Goal: Task Accomplishment & Management: Complete application form

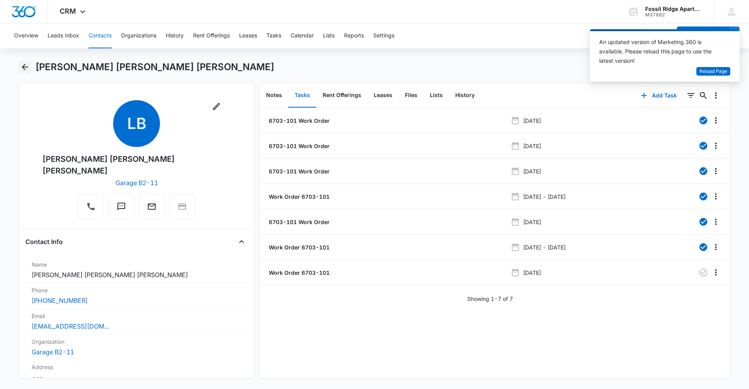
drag, startPoint x: 26, startPoint y: 69, endPoint x: 43, endPoint y: 66, distance: 17.9
click at [27, 68] on icon "Back" at bounding box center [24, 66] width 9 height 9
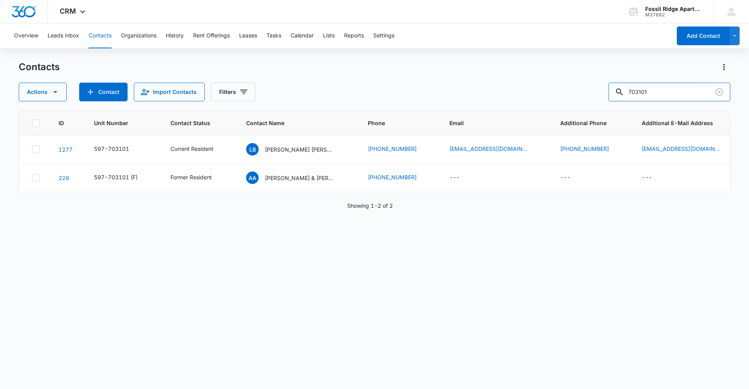
drag, startPoint x: 659, startPoint y: 92, endPoint x: 512, endPoint y: 99, distance: 148.1
click at [512, 99] on div "Actions Contact Import Contacts Filters 703101" at bounding box center [375, 92] width 712 height 19
type input "770101"
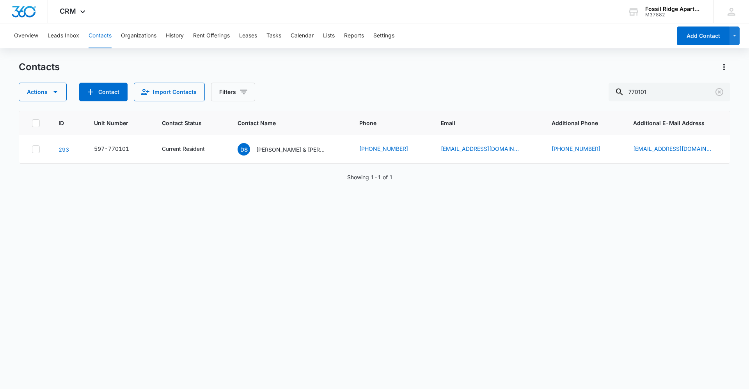
click at [75, 331] on div "ID Unit Number Contact Status Contact Name Phone Email Additional Phone Additio…" at bounding box center [375, 245] width 712 height 268
click at [704, 86] on input "770101" at bounding box center [670, 92] width 122 height 19
drag, startPoint x: 654, startPoint y: 85, endPoint x: 558, endPoint y: 89, distance: 96.1
click at [558, 89] on div "Actions Contact Import Contacts Filters 770101" at bounding box center [375, 92] width 712 height 19
click at [279, 36] on button "Tasks" at bounding box center [274, 35] width 15 height 25
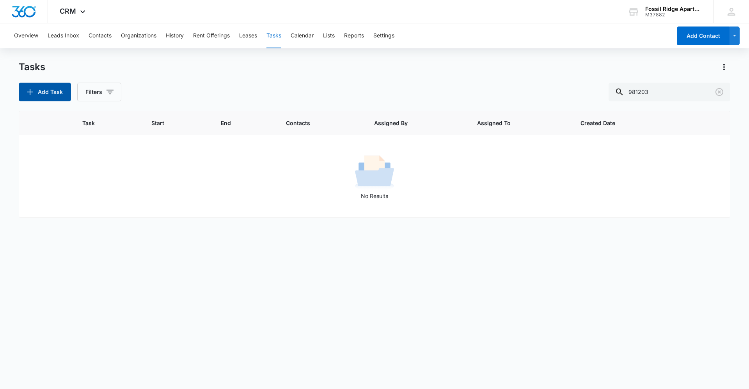
click at [41, 98] on button "Add Task" at bounding box center [45, 92] width 52 height 19
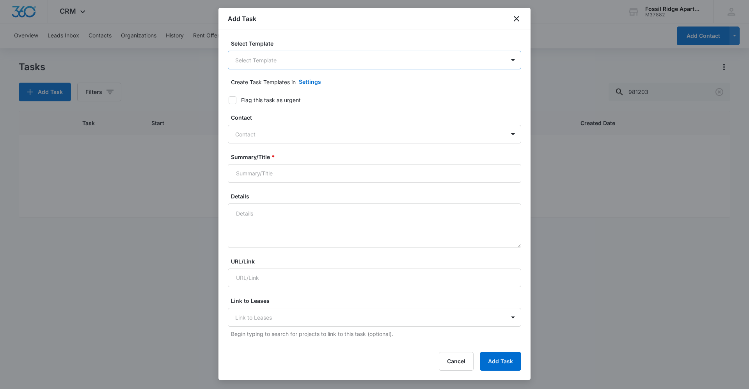
click at [296, 57] on body "CRM Apps Reputation Websites Forms CRM Email Social Content Ads Intelligence Fi…" at bounding box center [374, 194] width 749 height 389
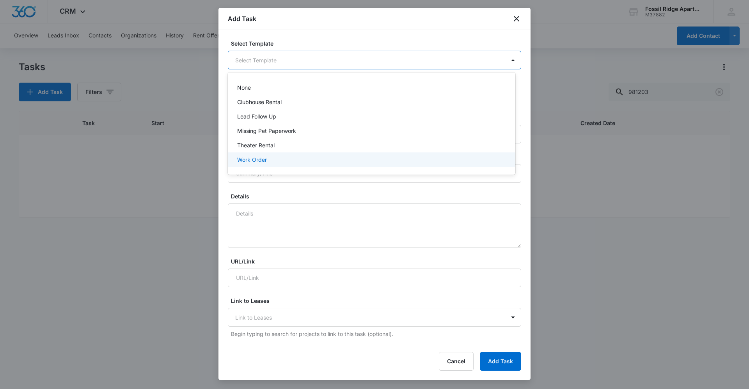
click at [289, 159] on div "Work Order" at bounding box center [370, 160] width 267 height 8
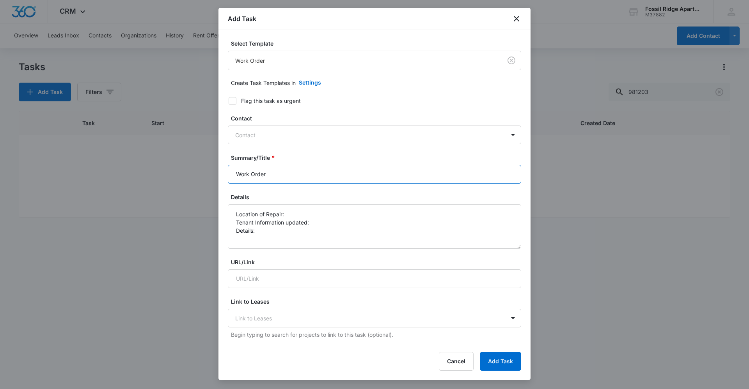
click at [299, 176] on input "Work Order" at bounding box center [374, 174] width 293 height 19
drag, startPoint x: 263, startPoint y: 174, endPoint x: 283, endPoint y: 183, distance: 22.7
click at [265, 175] on input "Work Order Club house" at bounding box center [374, 174] width 293 height 19
type input "Work Order - Club house"
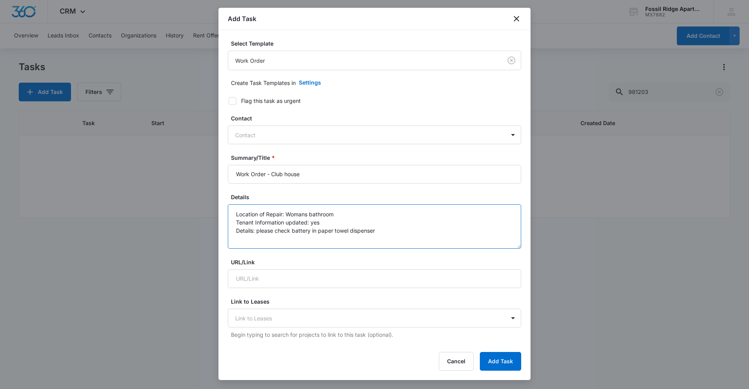
type textarea "Location of Repair: Womans bathroom Tenant Information updated: yes Details: pl…"
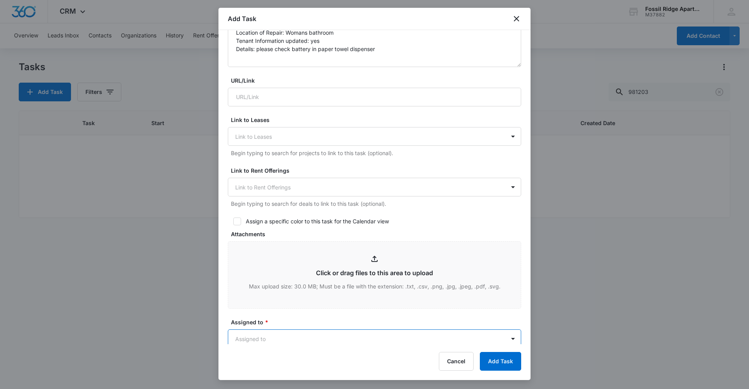
type input "c"
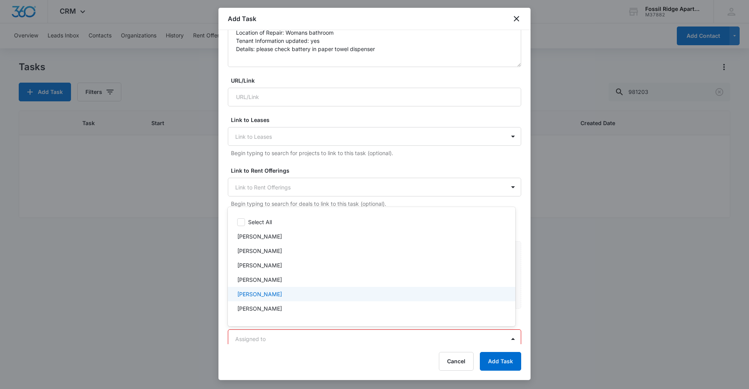
click at [390, 167] on div at bounding box center [374, 194] width 749 height 389
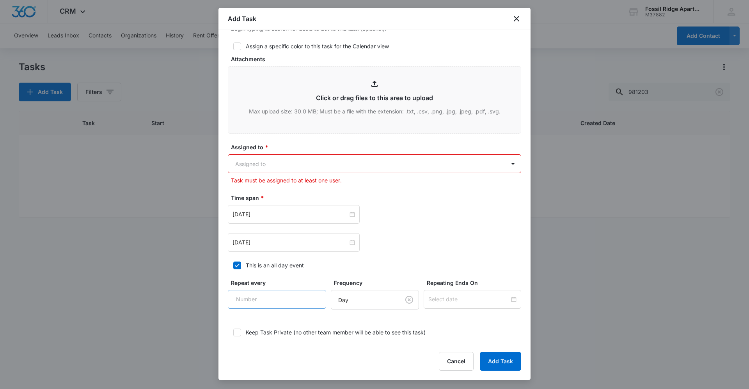
scroll to position [377, 0]
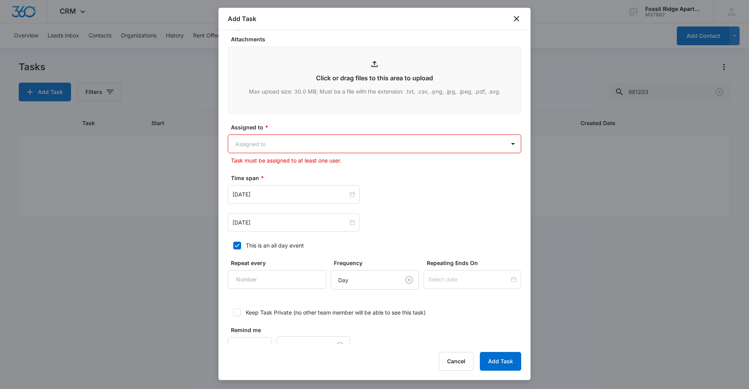
click at [271, 148] on body "CRM Apps Reputation Websites Forms CRM Email Social Content Ads Intelligence Fi…" at bounding box center [374, 194] width 749 height 389
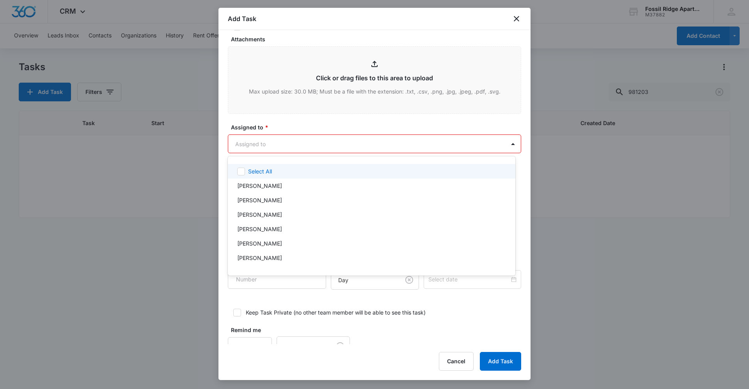
type input "c"
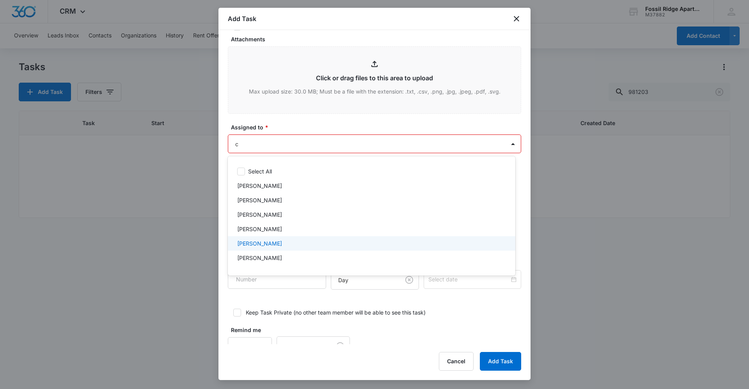
click at [267, 249] on div "Colton Loe" at bounding box center [372, 243] width 288 height 14
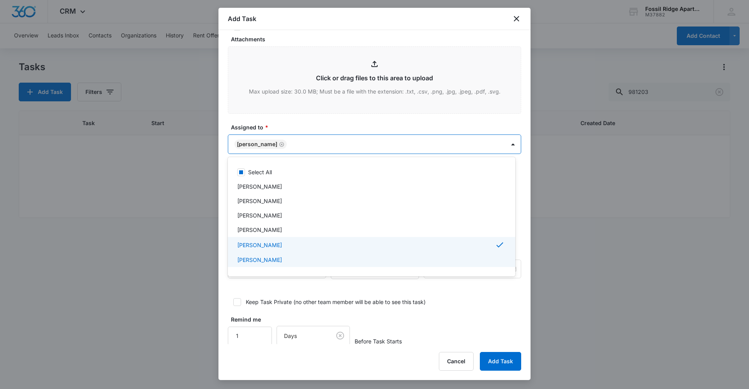
click at [331, 297] on div at bounding box center [374, 194] width 749 height 389
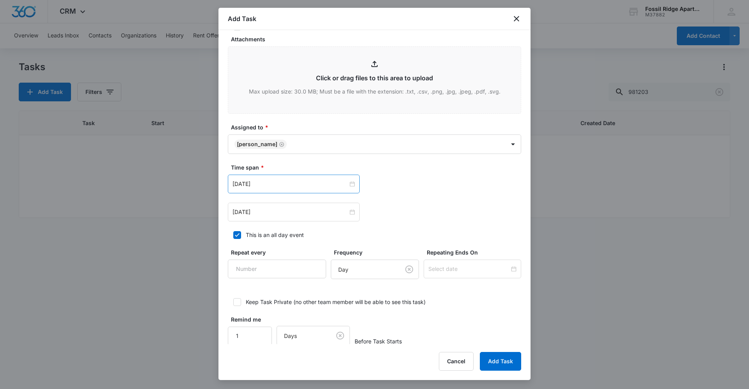
click at [354, 186] on div "Apr 2, 2024" at bounding box center [294, 184] width 132 height 19
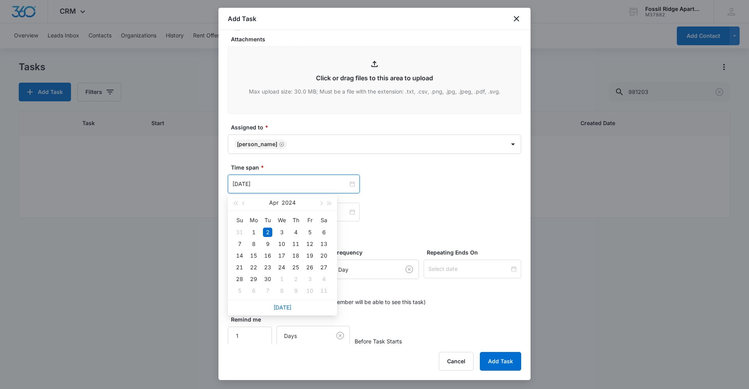
click at [354, 186] on div "Apr 2, 2024" at bounding box center [294, 184] width 132 height 19
click at [281, 306] on link "Today" at bounding box center [283, 307] width 18 height 7
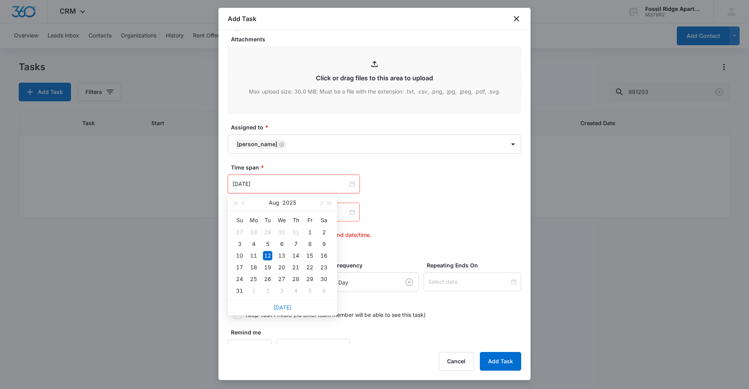
type input "Aug 12, 2025"
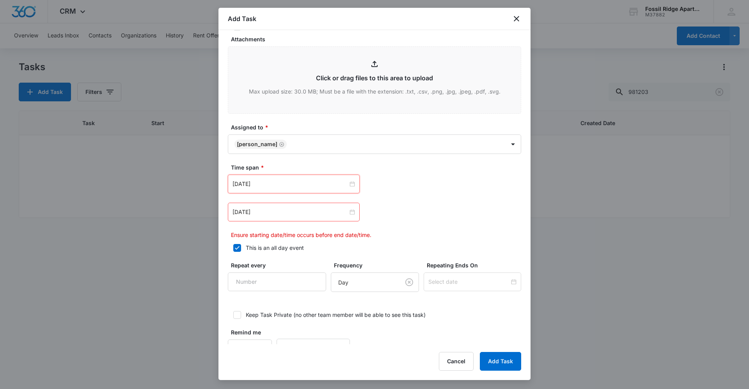
click at [349, 208] on div "Apr 2, 2024" at bounding box center [294, 212] width 132 height 19
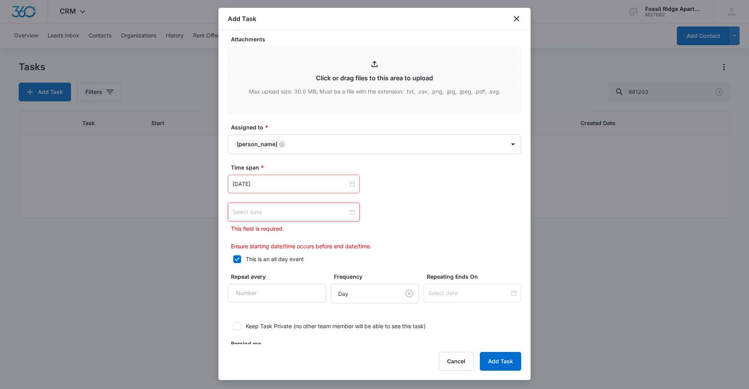
click at [350, 216] on div at bounding box center [294, 212] width 123 height 9
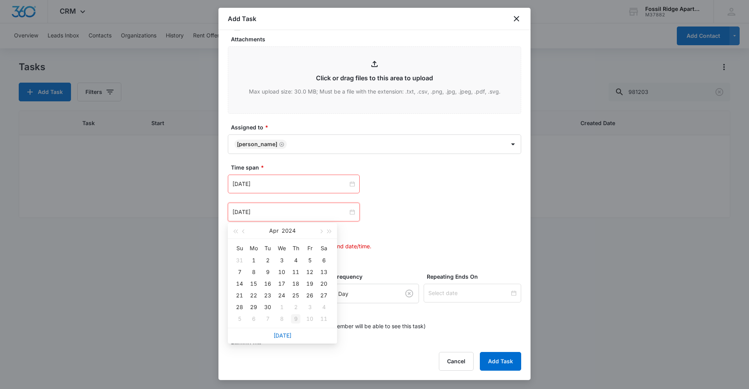
type input "May 9, 2024"
click at [286, 336] on link "Today" at bounding box center [283, 335] width 18 height 7
type input "Aug 12, 2025"
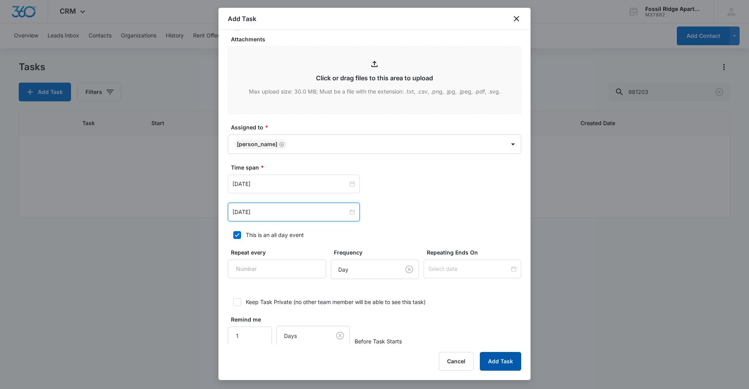
click at [498, 369] on button "Add Task" at bounding box center [500, 361] width 41 height 19
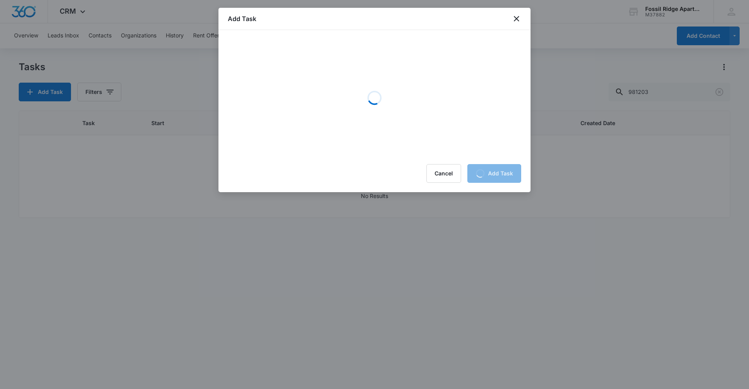
scroll to position [0, 0]
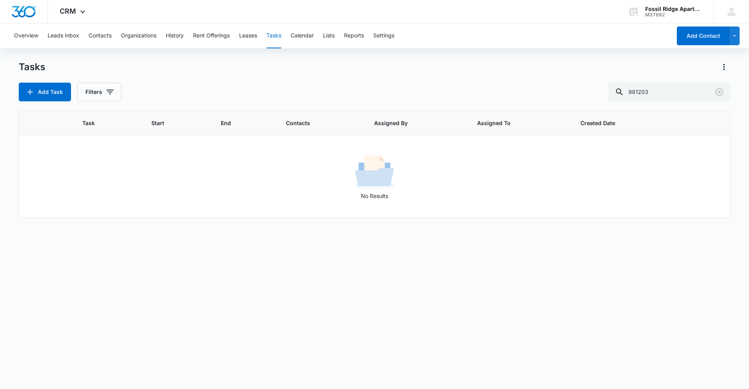
click at [635, 215] on td "No Results" at bounding box center [374, 176] width 711 height 83
drag, startPoint x: 49, startPoint y: 320, endPoint x: 90, endPoint y: 297, distance: 47.0
click at [52, 316] on div "Task Start End Contacts Assigned By Assigned To Created Date No Results" at bounding box center [375, 245] width 712 height 268
drag, startPoint x: 99, startPoint y: 37, endPoint x: 106, endPoint y: 38, distance: 7.0
click at [99, 37] on button "Contacts" at bounding box center [100, 35] width 23 height 25
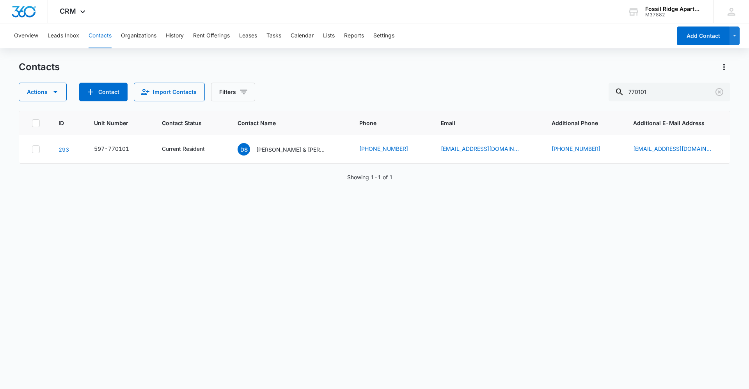
click at [439, 303] on div "ID Unit Number Contact Status Contact Name Phone Email Additional Phone Additio…" at bounding box center [375, 245] width 712 height 268
click at [666, 95] on input "770101" at bounding box center [670, 92] width 122 height 19
type input "7"
type input "703103"
